Goal: Transaction & Acquisition: Purchase product/service

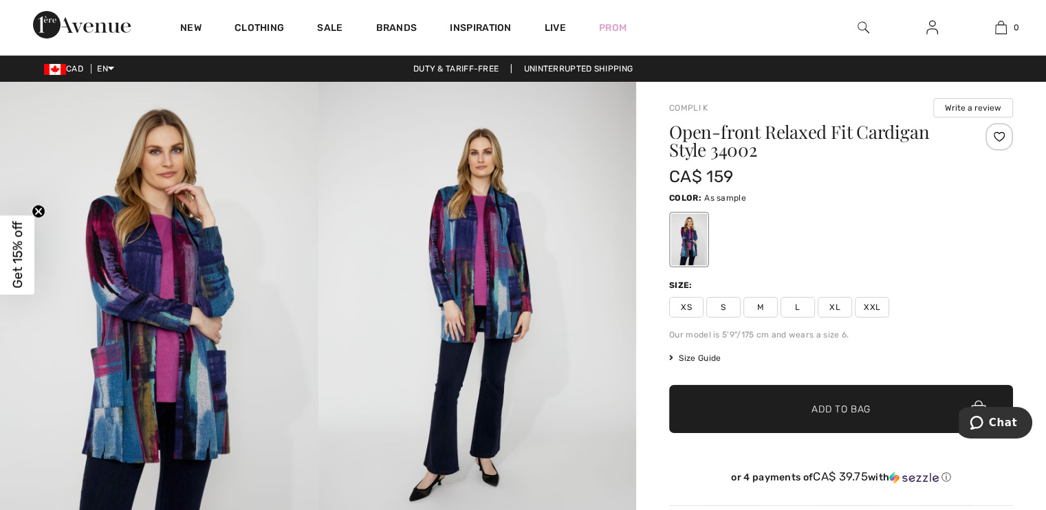
click at [831, 303] on span "XL" at bounding box center [835, 307] width 34 height 21
click at [856, 408] on span "Add to Bag" at bounding box center [841, 409] width 59 height 14
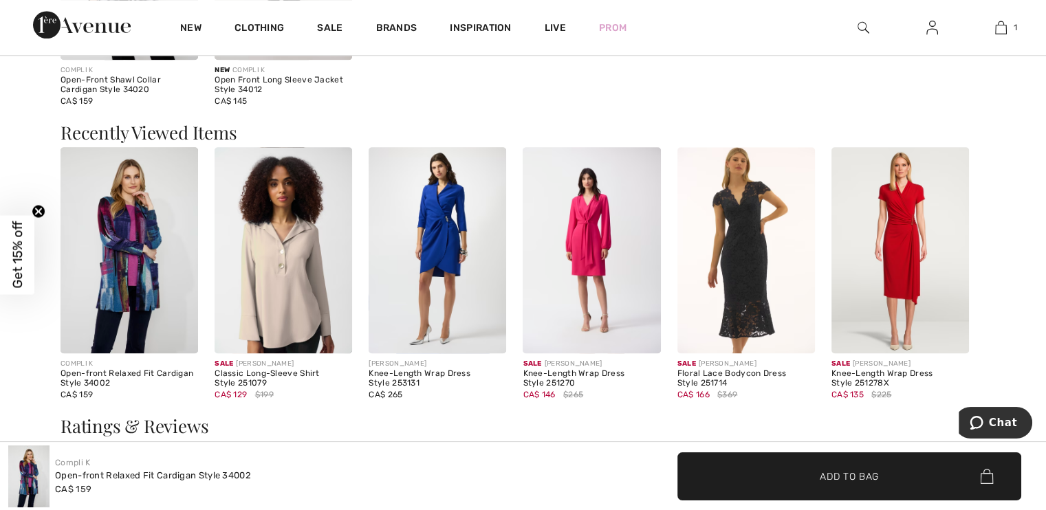
scroll to position [1376, 0]
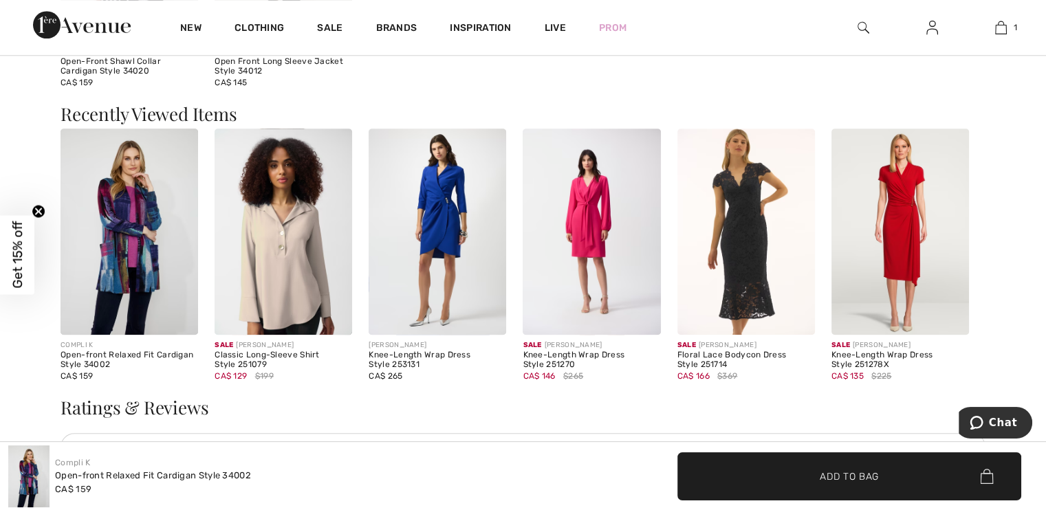
click at [581, 235] on img at bounding box center [592, 232] width 138 height 206
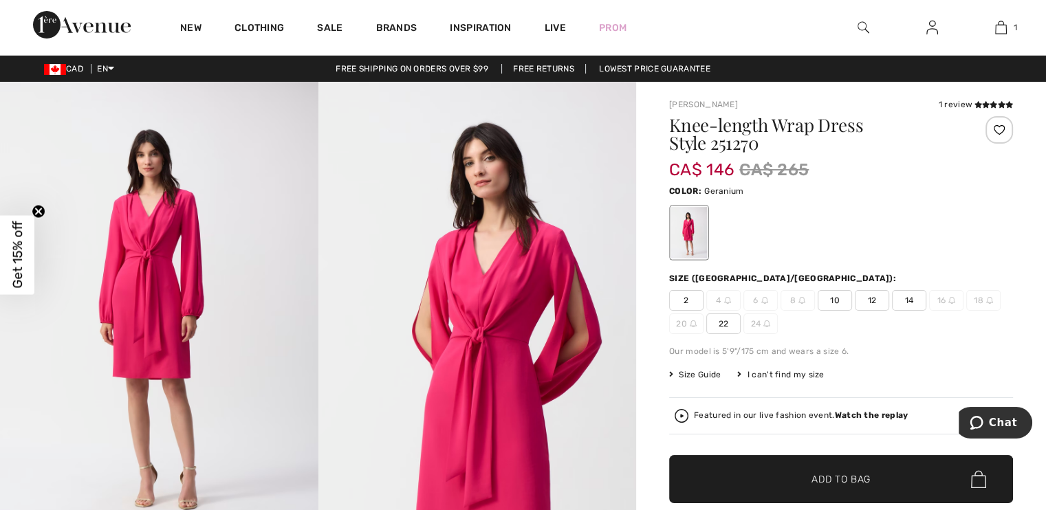
click at [689, 237] on div at bounding box center [689, 233] width 36 height 52
click at [740, 235] on div at bounding box center [841, 232] width 344 height 57
click at [605, 236] on img at bounding box center [477, 320] width 318 height 477
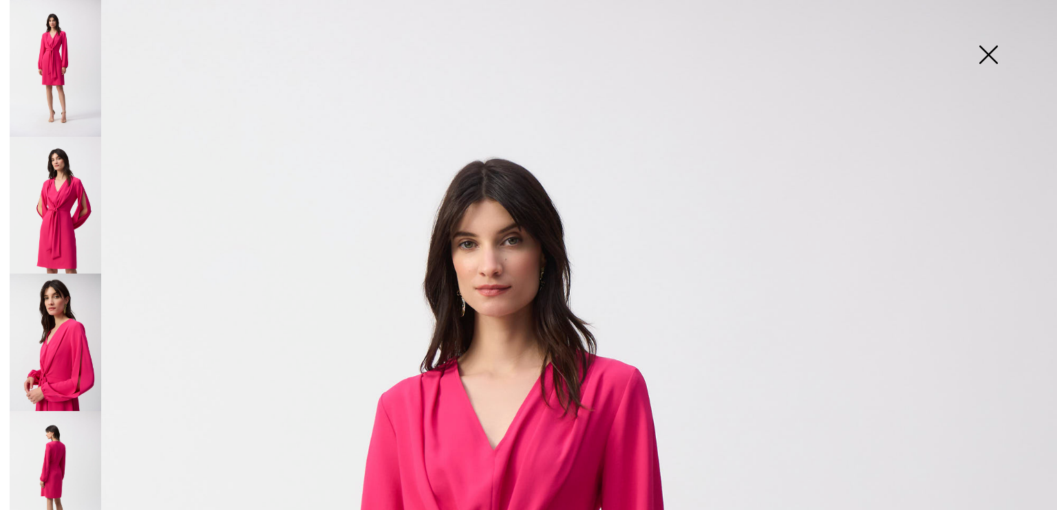
click at [985, 54] on img at bounding box center [987, 56] width 69 height 71
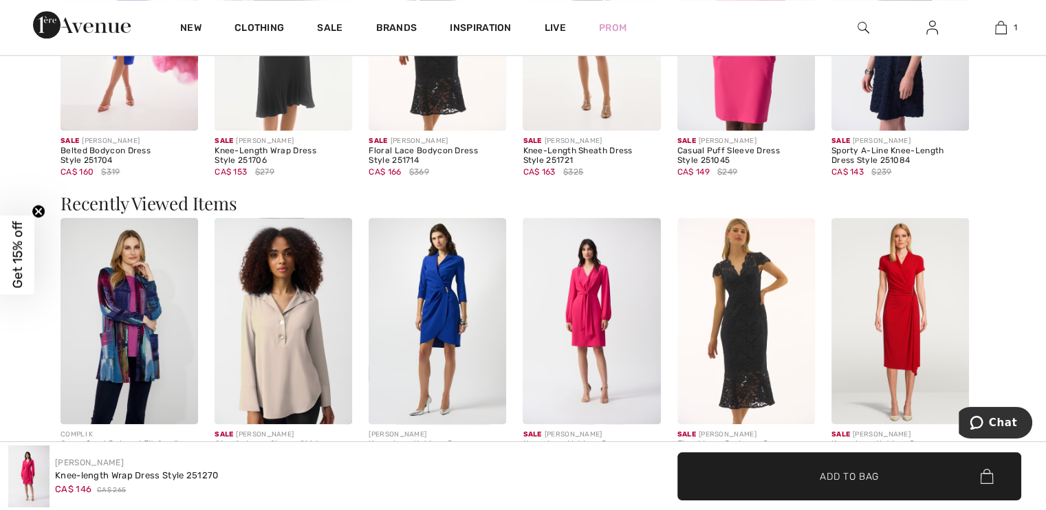
scroll to position [1307, 0]
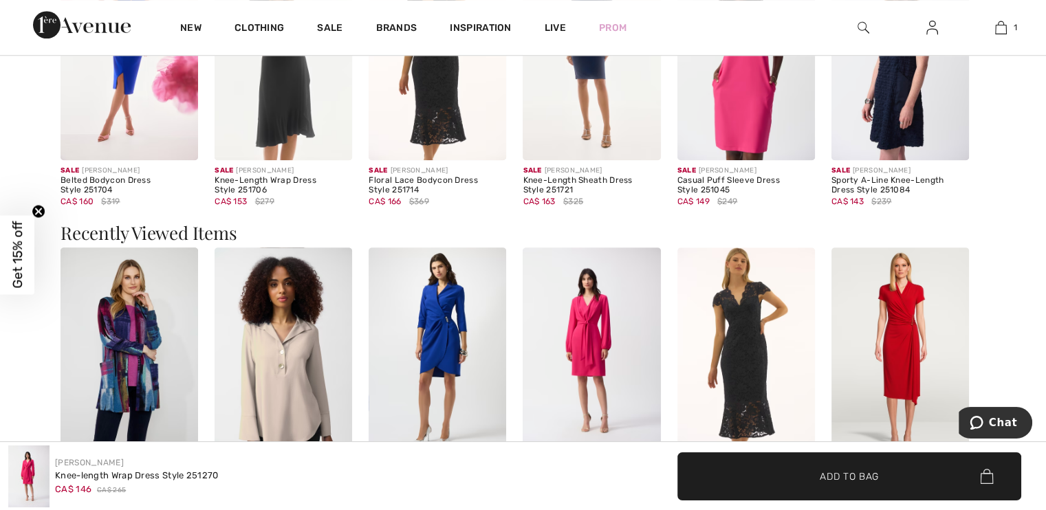
click at [898, 257] on img at bounding box center [901, 351] width 138 height 206
